Goal: Task Accomplishment & Management: Use online tool/utility

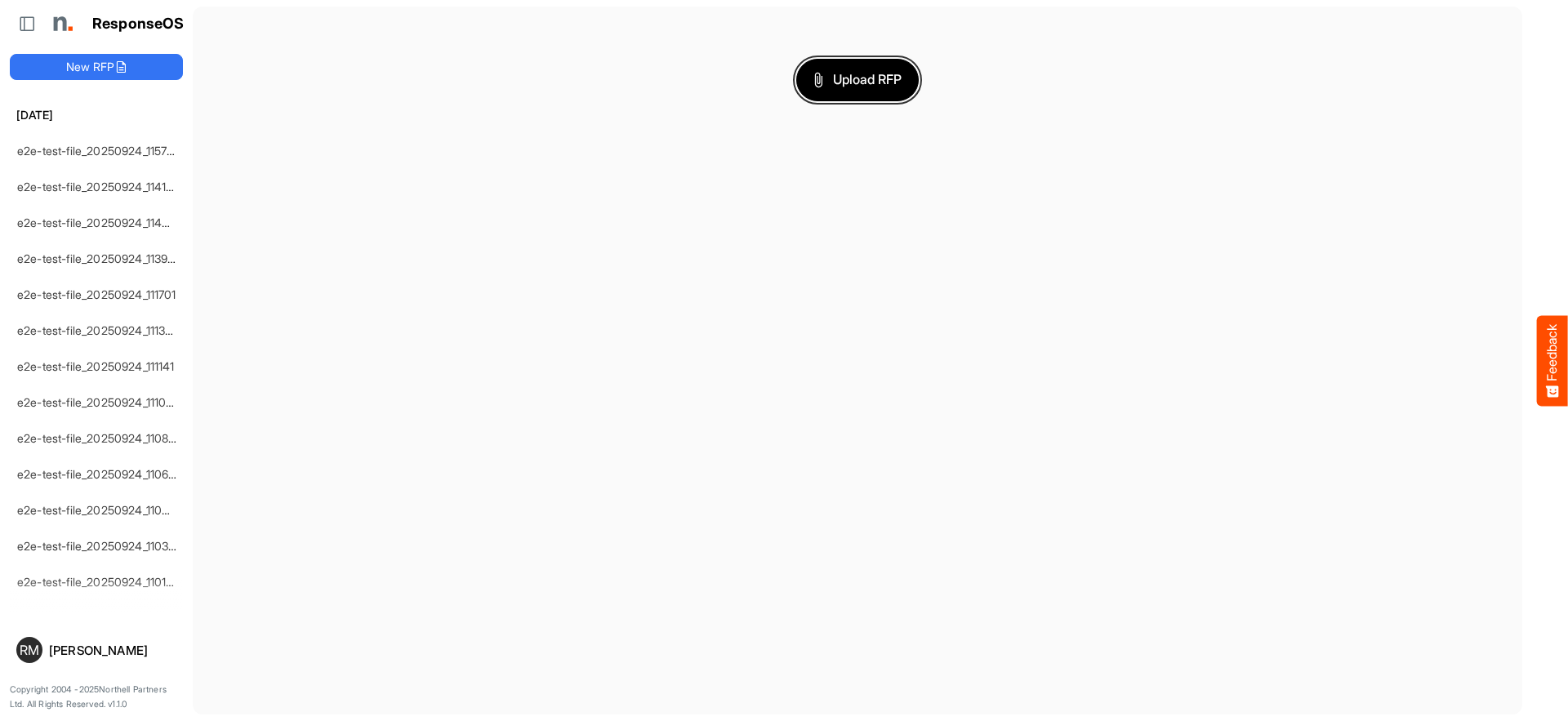
click at [857, 79] on span "Upload RFP" at bounding box center [857, 79] width 89 height 21
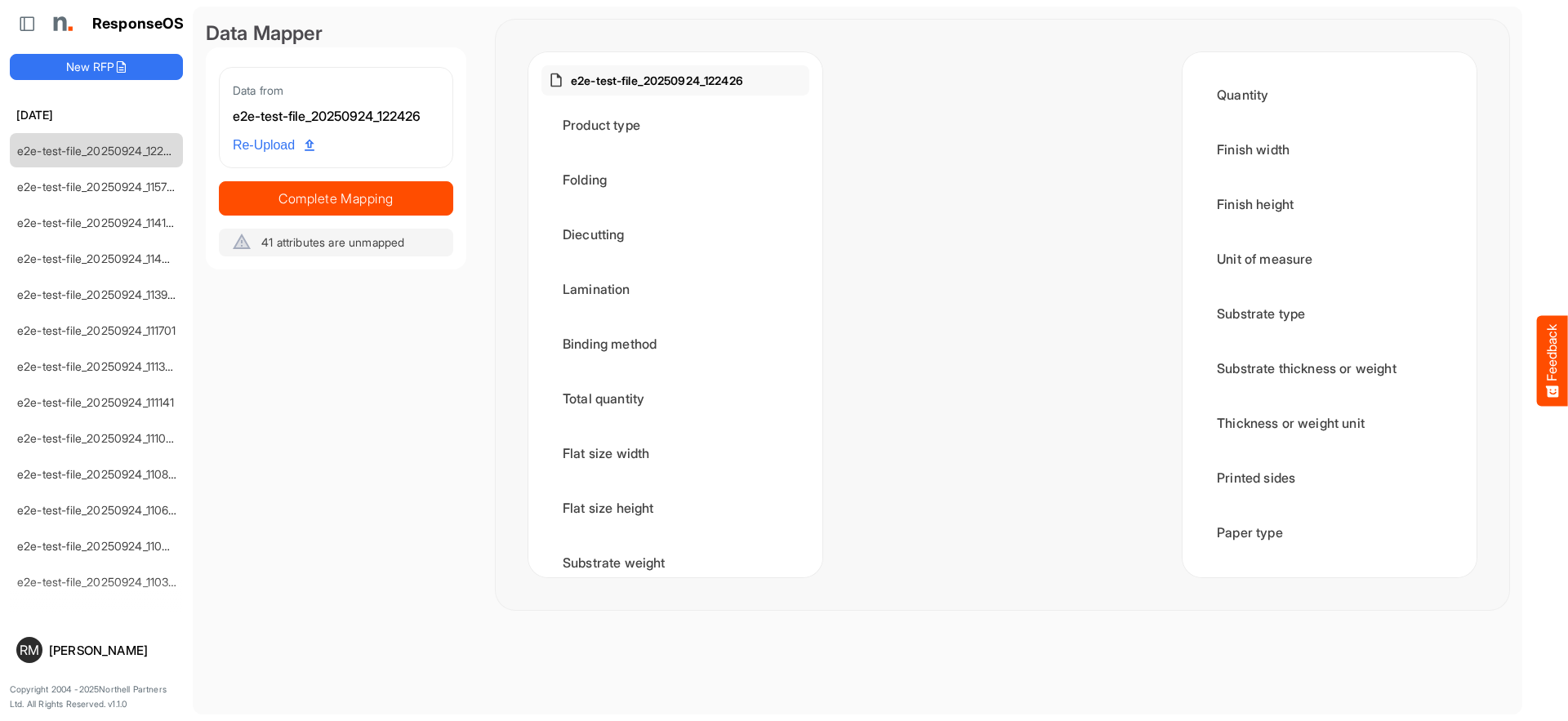
click at [336, 197] on span "Complete Mapping" at bounding box center [336, 198] width 233 height 23
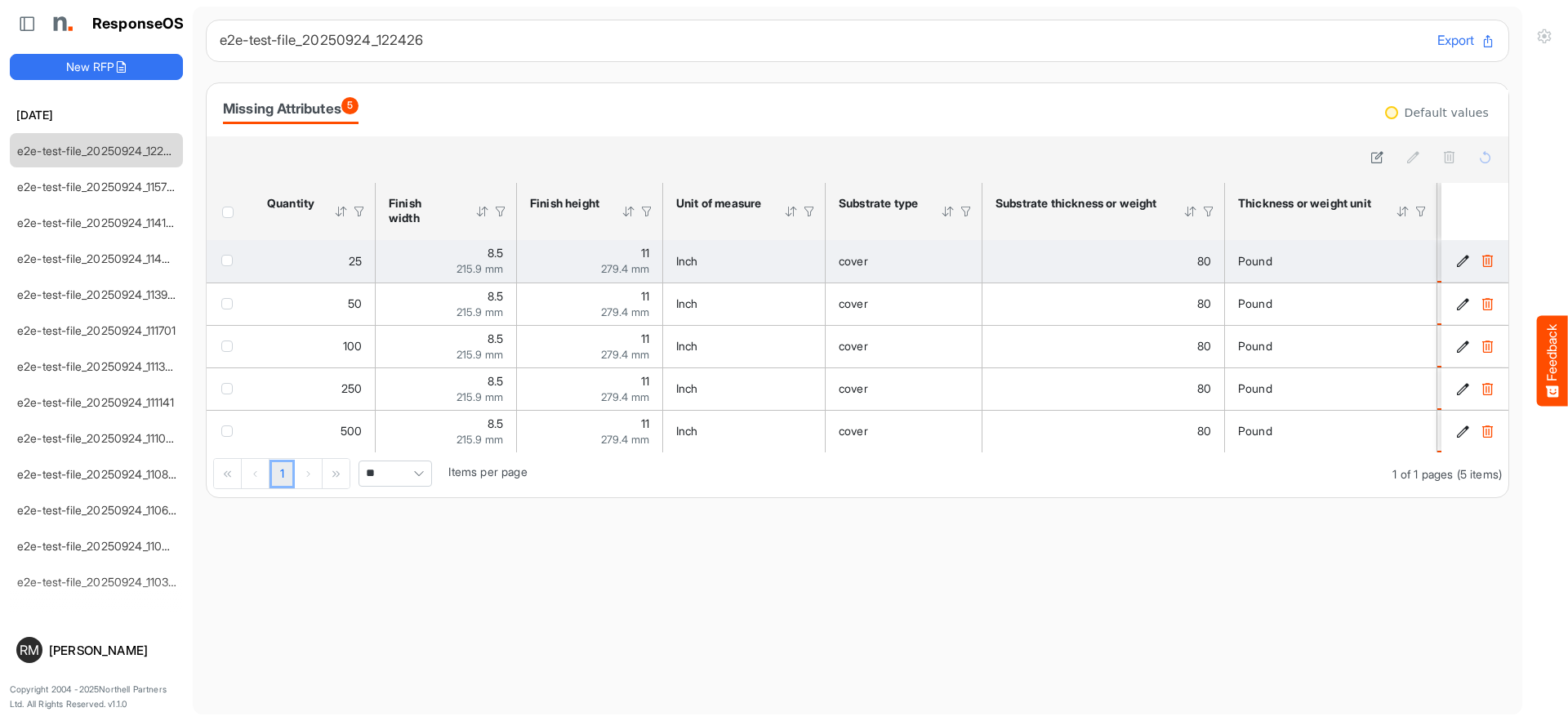
click at [230, 259] on span "checkbox" at bounding box center [226, 260] width 12 height 12
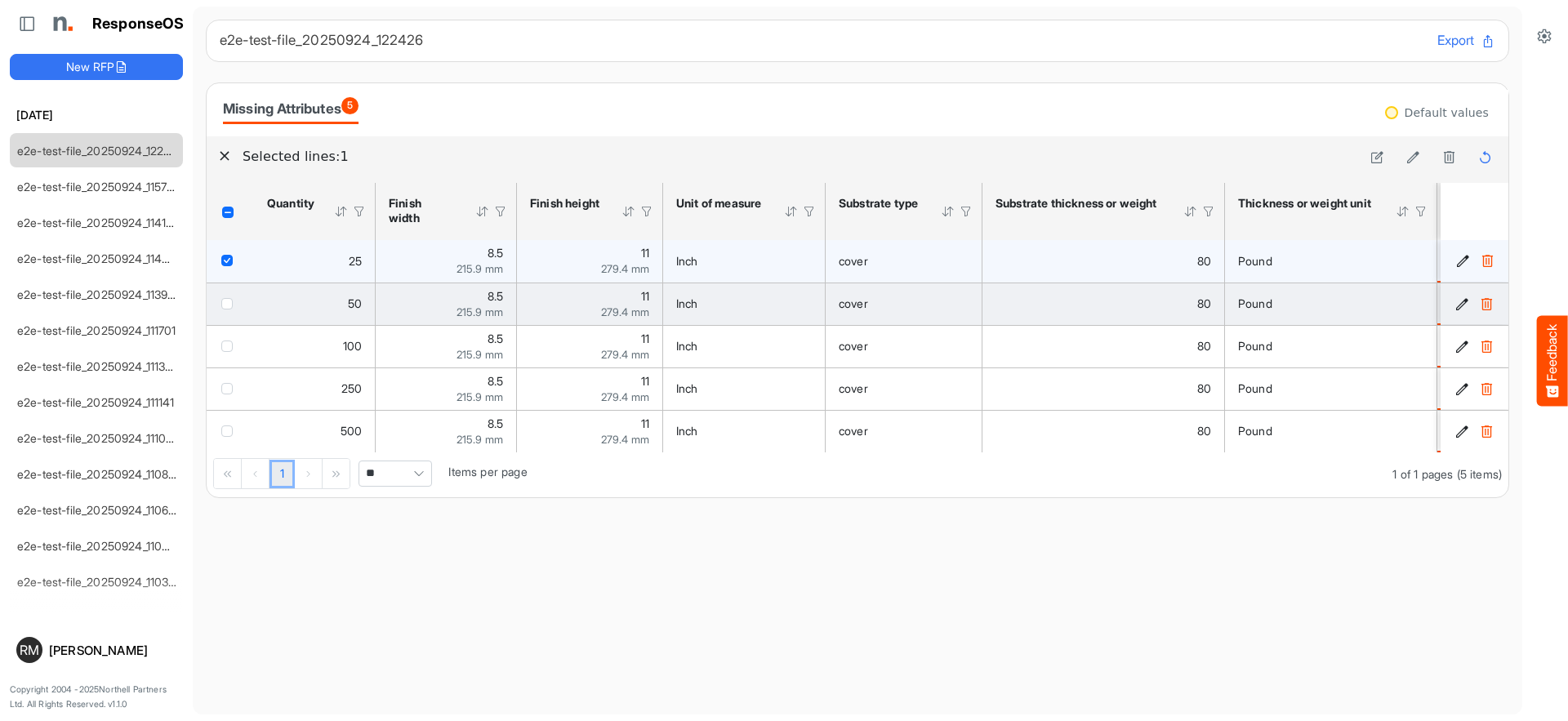
click at [230, 303] on span "checkbox" at bounding box center [226, 304] width 12 height 12
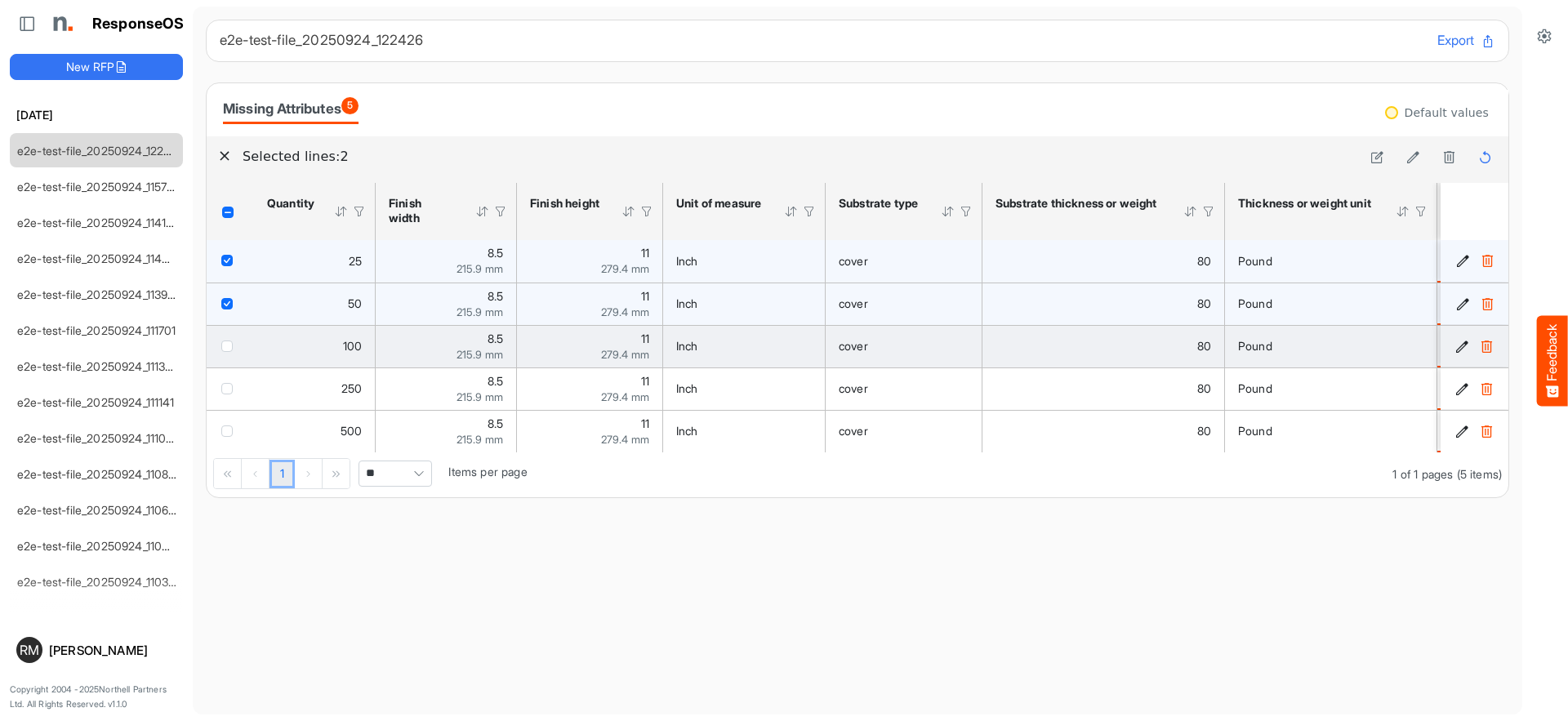
click at [230, 345] on span "checkbox" at bounding box center [226, 346] width 12 height 12
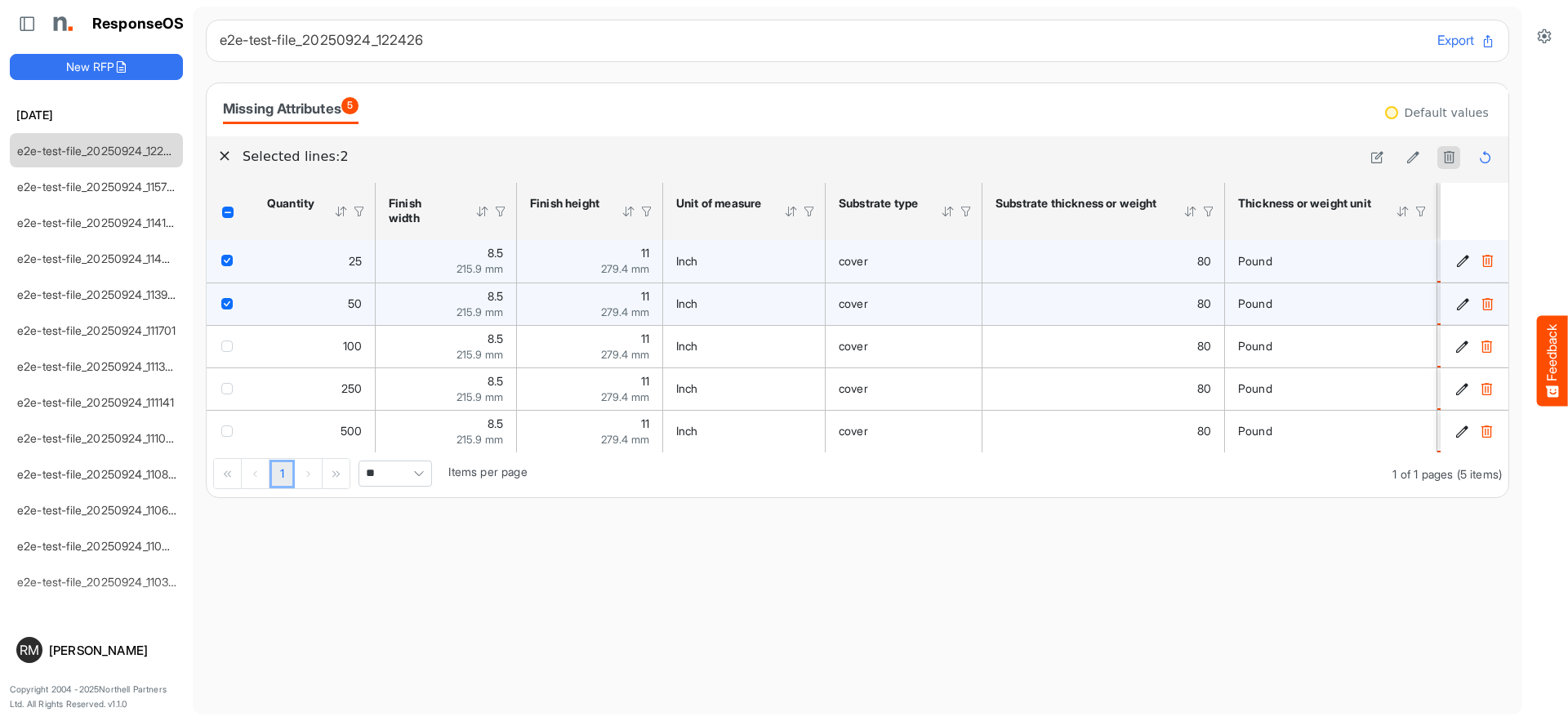
click at [1448, 158] on icon at bounding box center [1448, 157] width 14 height 14
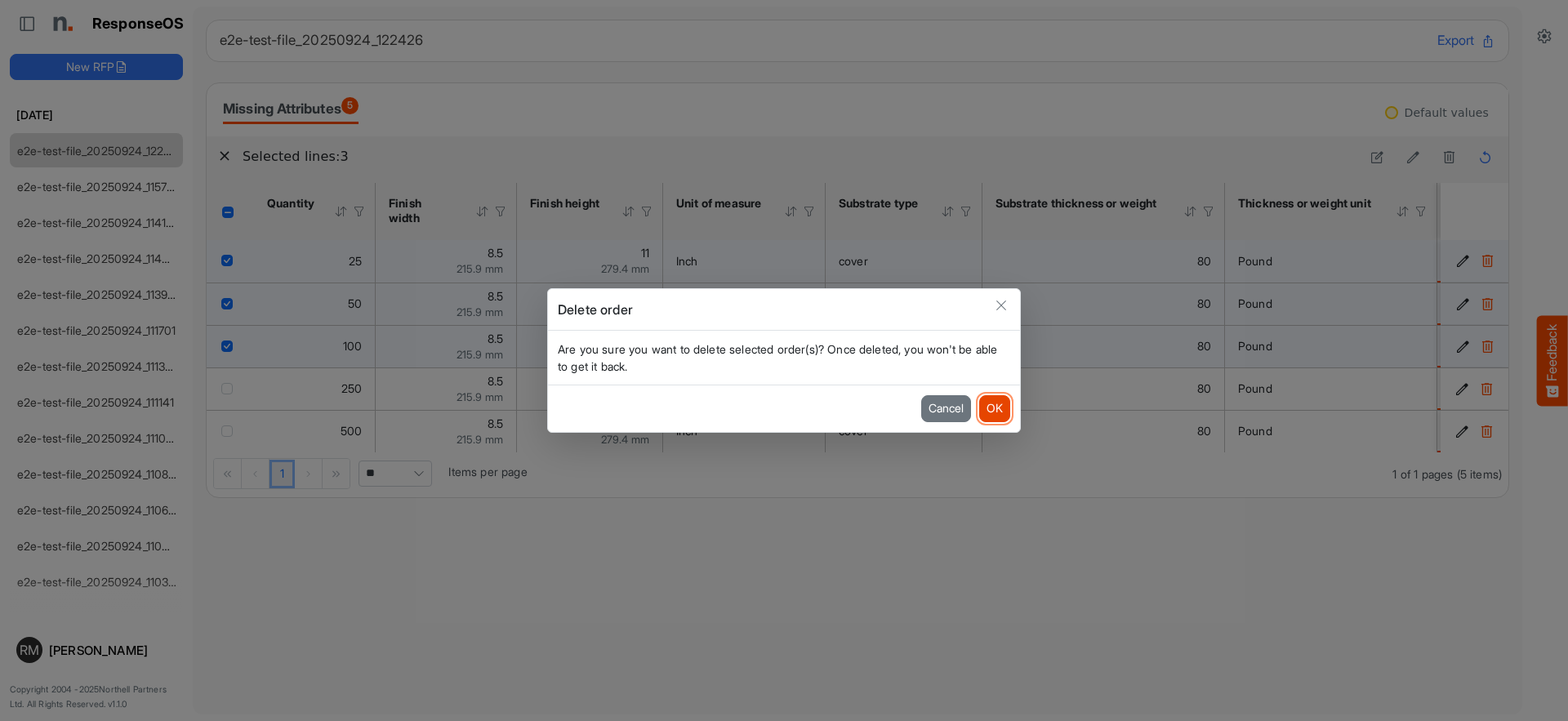
click at [994, 408] on button "OK" at bounding box center [995, 408] width 31 height 26
